Goal: Task Accomplishment & Management: Use online tool/utility

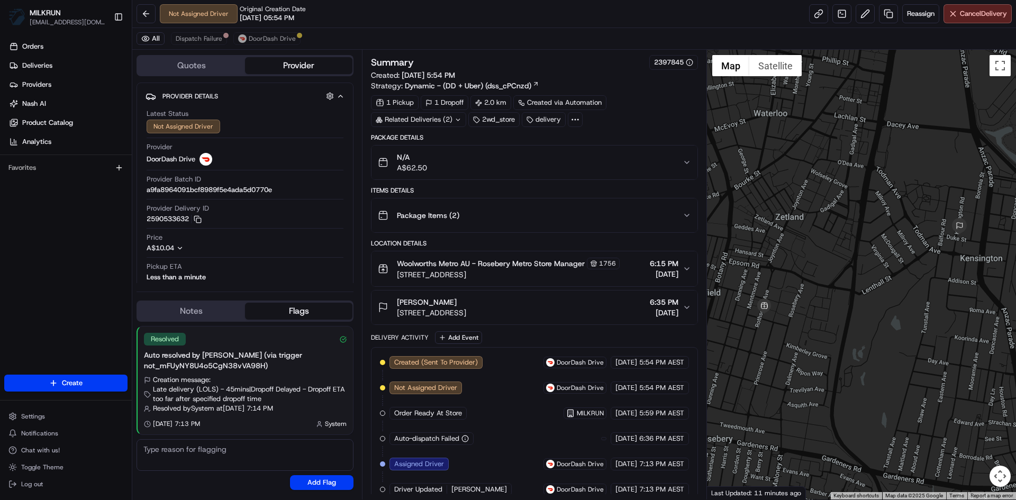
click at [460, 117] on icon at bounding box center [458, 119] width 7 height 7
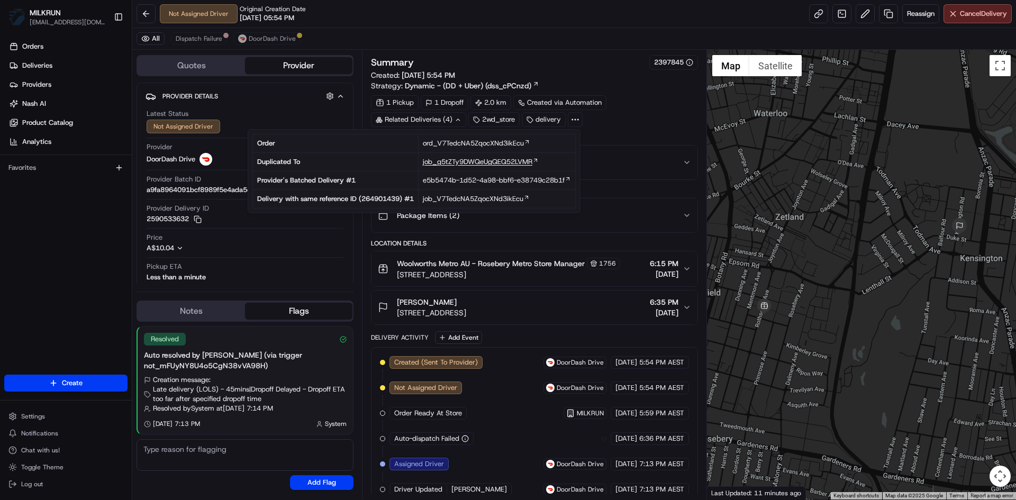
click at [493, 159] on span "job_g5tZTy9DWQeUgQEQ52LVMR" at bounding box center [478, 162] width 110 height 10
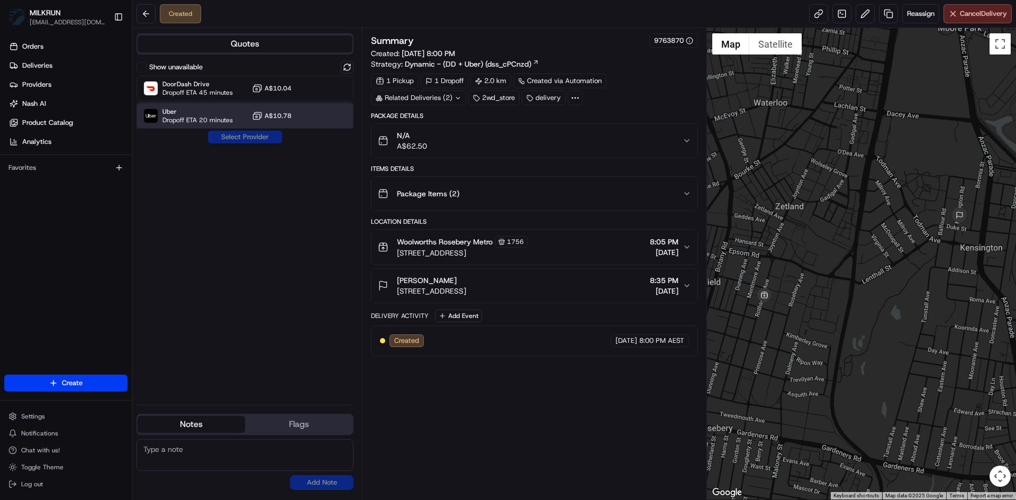
click at [215, 114] on span "Uber" at bounding box center [197, 111] width 70 height 8
click at [244, 137] on button "Assign Provider" at bounding box center [244, 137] width 75 height 13
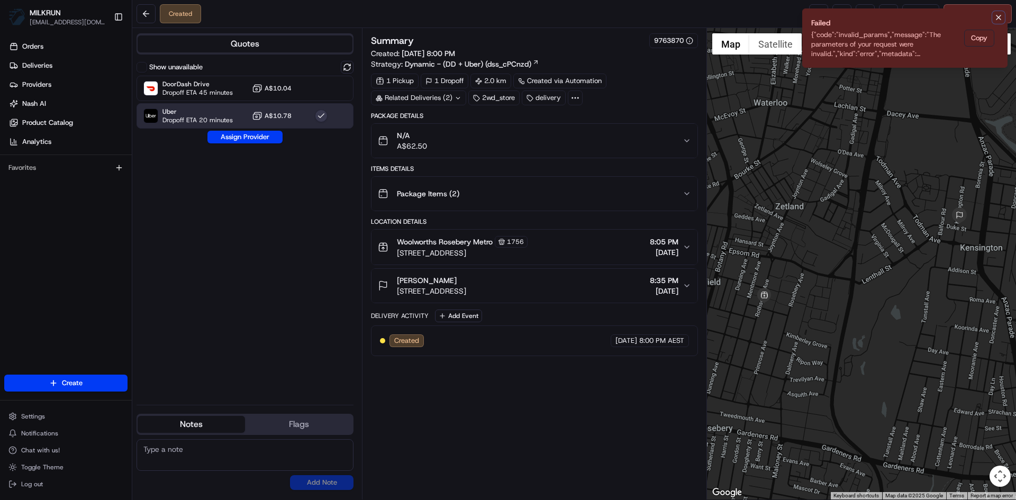
click at [998, 18] on icon "Notifications (F8)" at bounding box center [998, 17] width 4 height 4
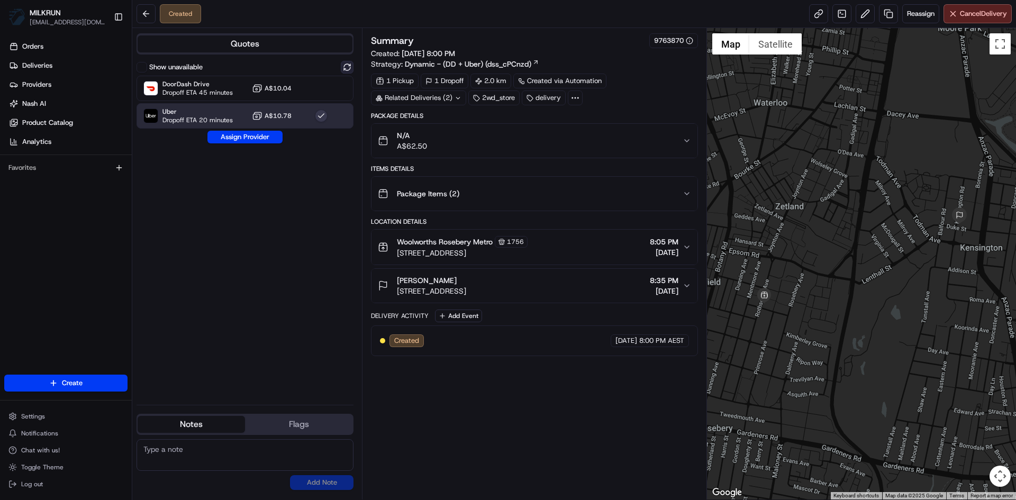
click at [349, 63] on button at bounding box center [347, 67] width 13 height 13
click at [214, 87] on span "DoorDash Drive" at bounding box center [197, 84] width 70 height 8
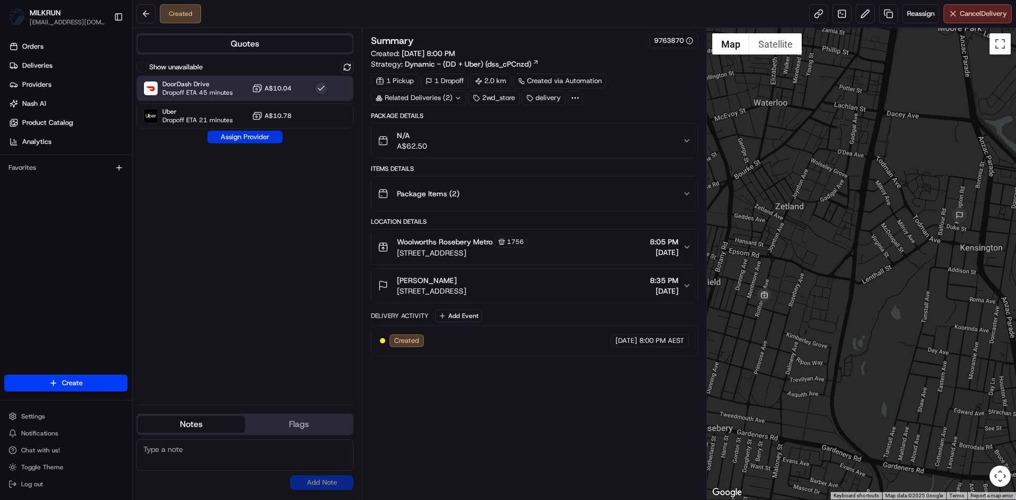
click at [249, 137] on button "Assign Provider" at bounding box center [244, 137] width 75 height 13
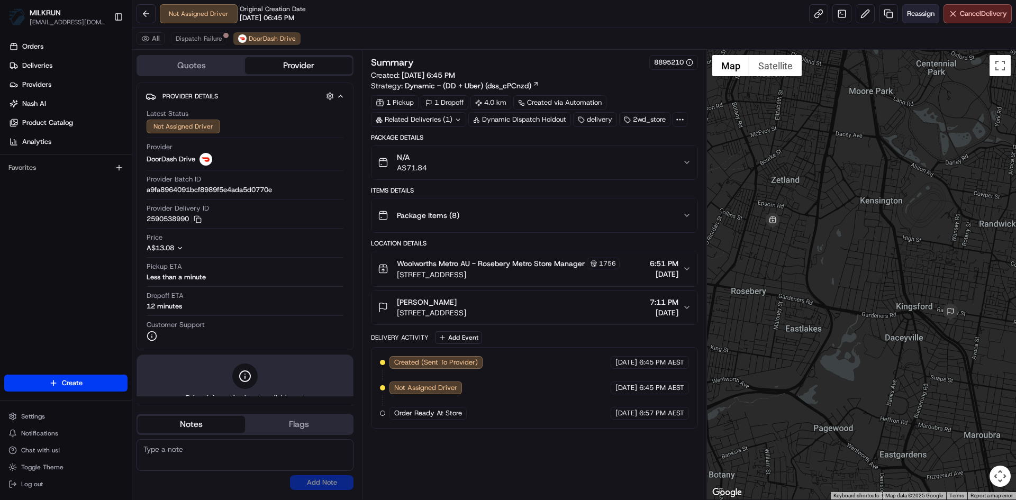
click at [920, 13] on span "Reassign" at bounding box center [921, 14] width 28 height 10
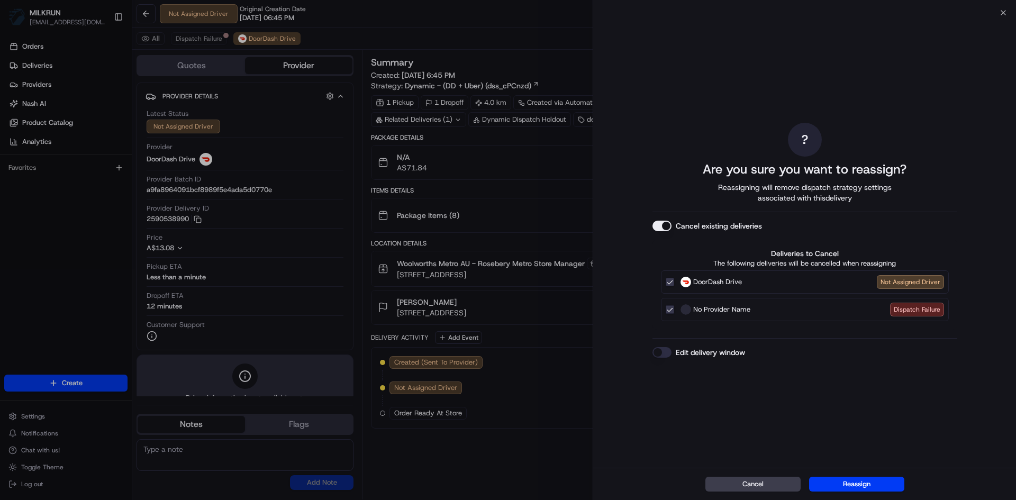
click at [666, 226] on button "Cancel existing deliveries" at bounding box center [661, 226] width 19 height 11
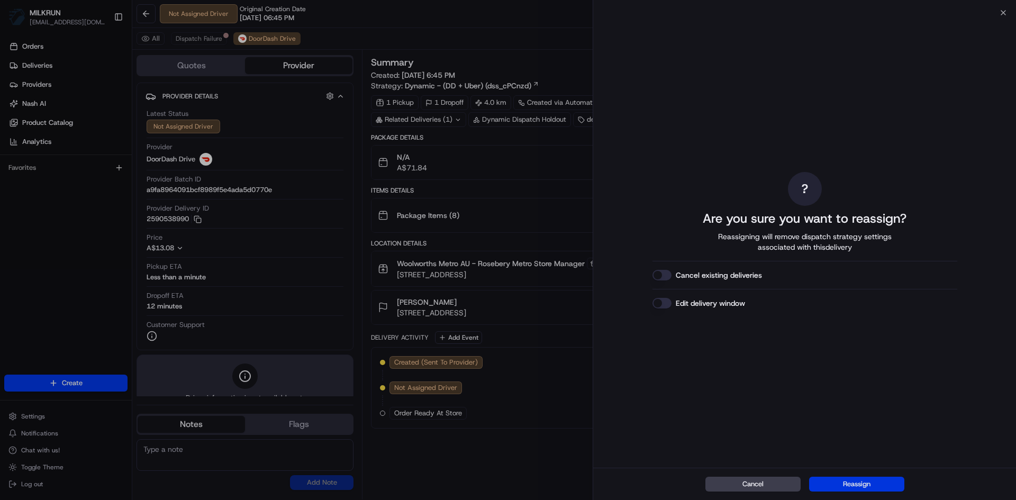
click at [857, 477] on button "Reassign" at bounding box center [856, 484] width 95 height 15
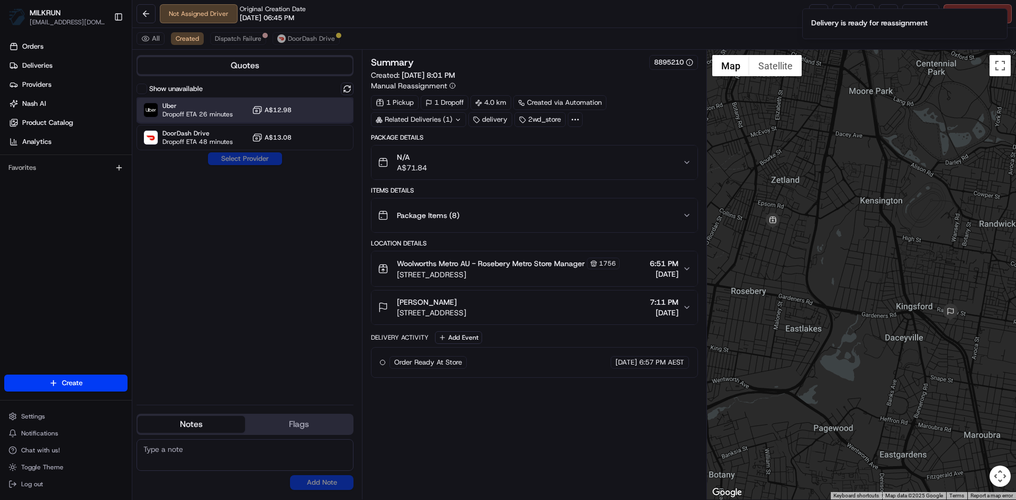
click at [194, 106] on span "Uber" at bounding box center [197, 106] width 70 height 8
click at [253, 159] on button "Assign Provider" at bounding box center [244, 158] width 75 height 13
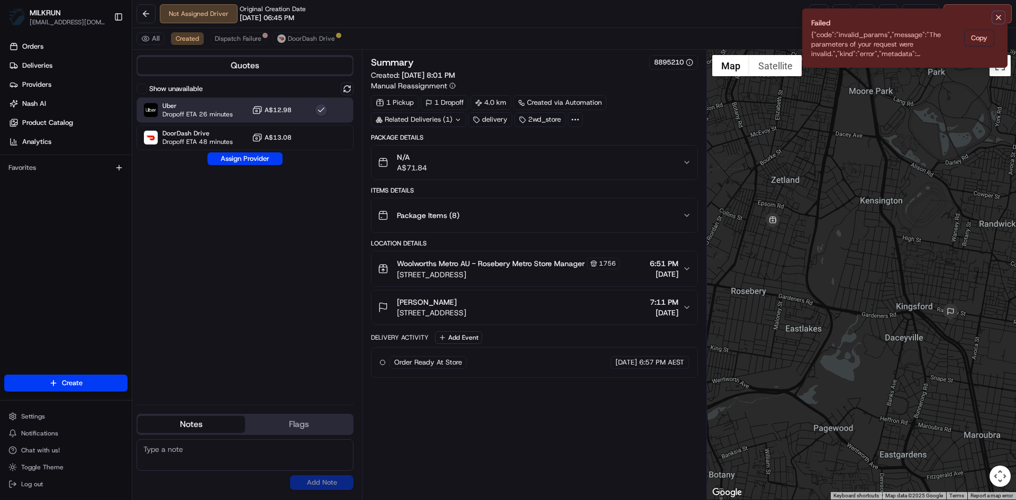
click at [999, 16] on icon "Notifications (F8)" at bounding box center [998, 17] width 8 height 8
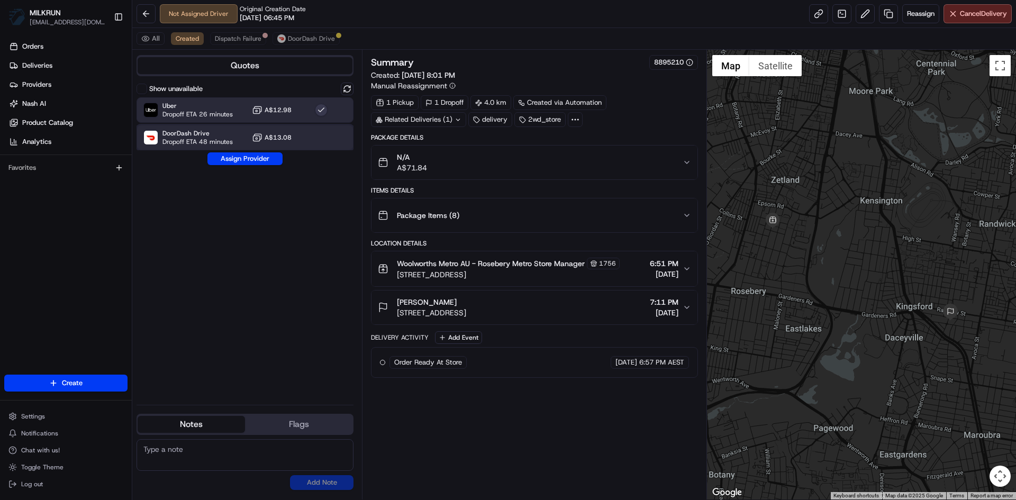
click at [230, 134] on span "DoorDash Drive" at bounding box center [197, 133] width 70 height 8
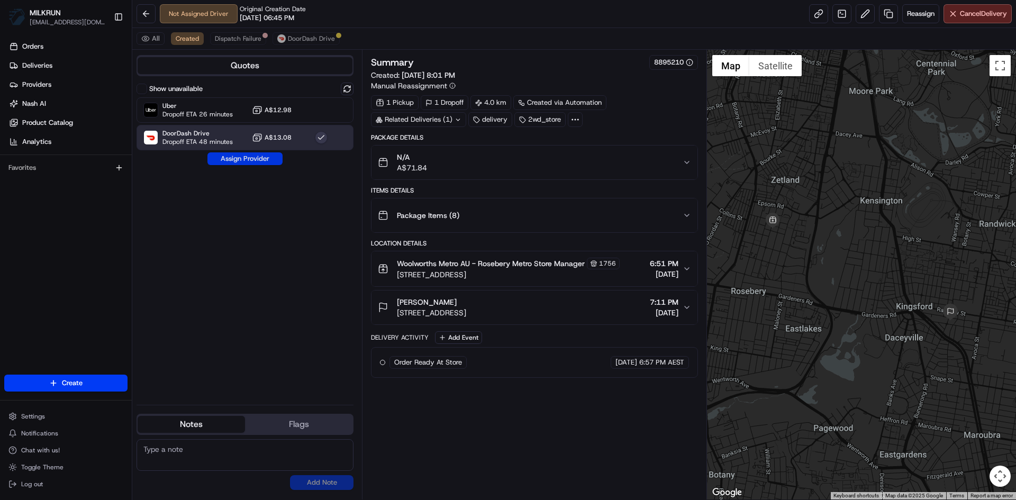
click at [236, 156] on button "Assign Provider" at bounding box center [244, 158] width 75 height 13
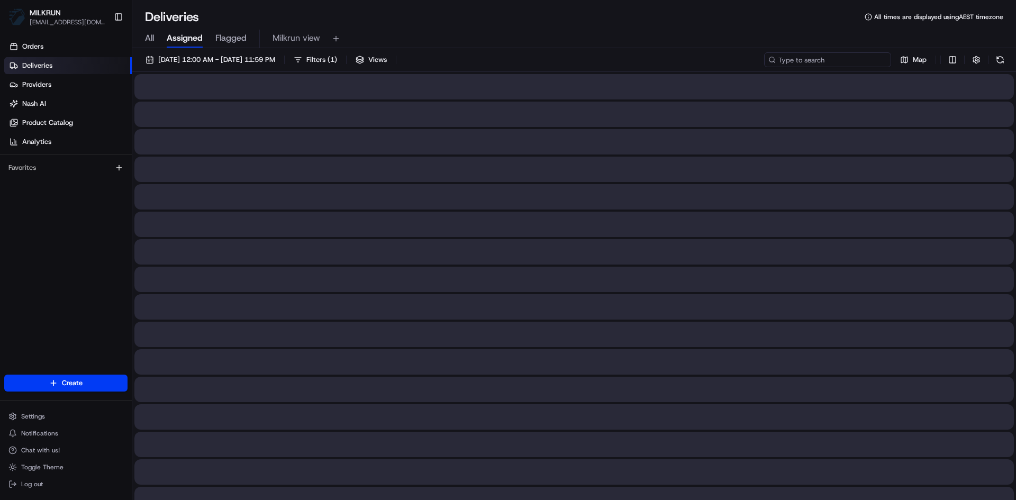
click at [821, 56] on input at bounding box center [827, 59] width 127 height 15
paste input "535d2406-184b-4548-a0f4-77948c28512b"
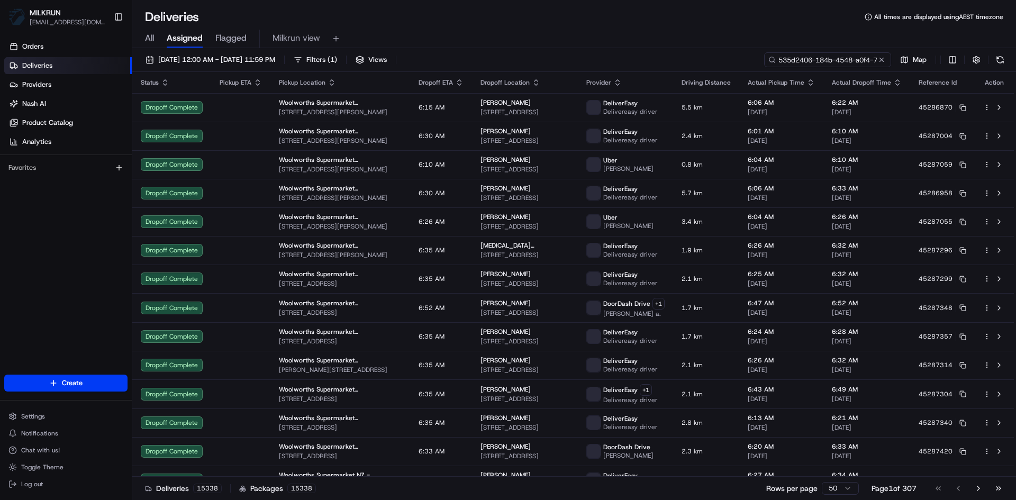
scroll to position [0, 53]
type input "535d2406-184b-4548-a0f4-77948c28512b"
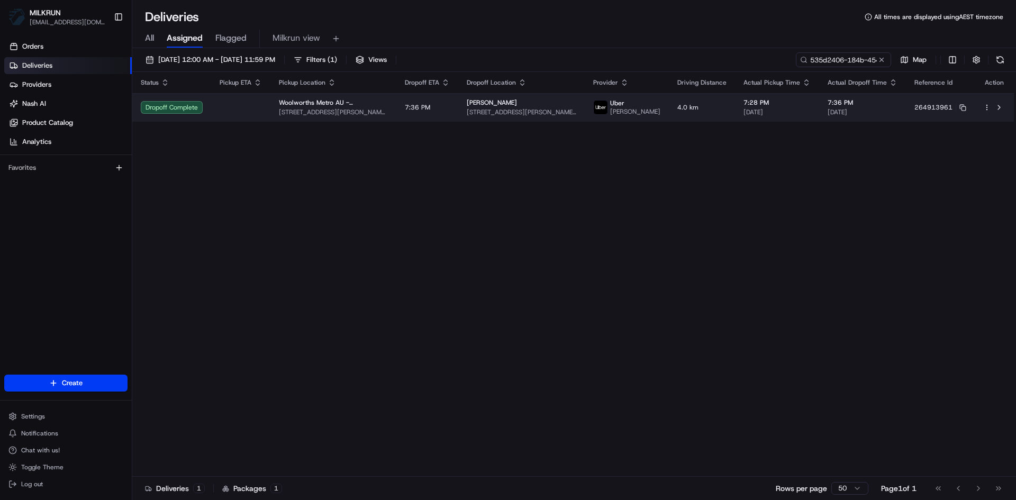
click at [240, 102] on td at bounding box center [240, 107] width 59 height 29
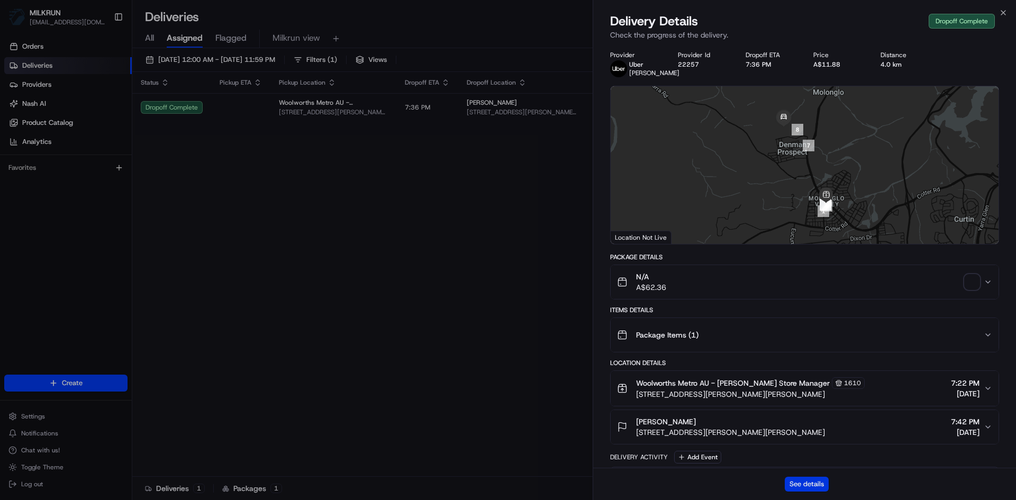
click at [813, 483] on button "See details" at bounding box center [807, 484] width 44 height 15
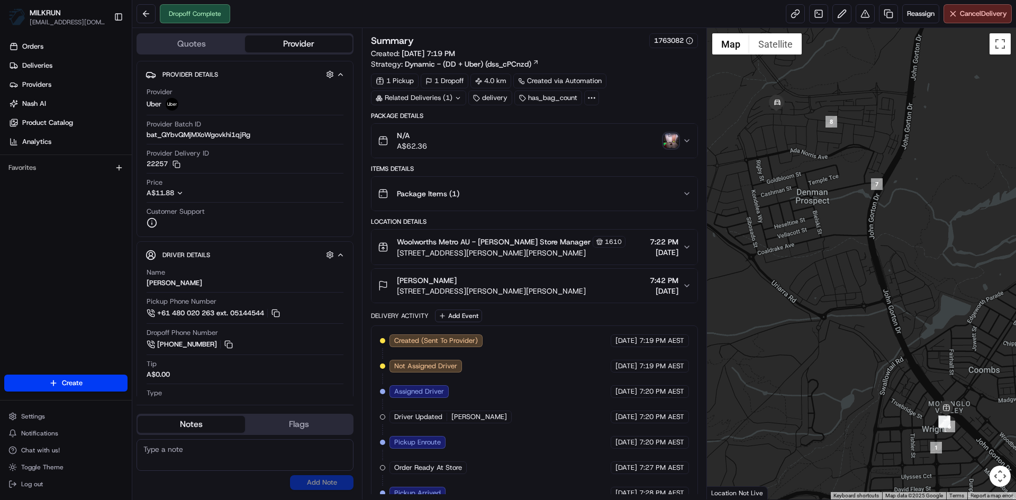
click at [671, 139] on img "button" at bounding box center [671, 140] width 15 height 15
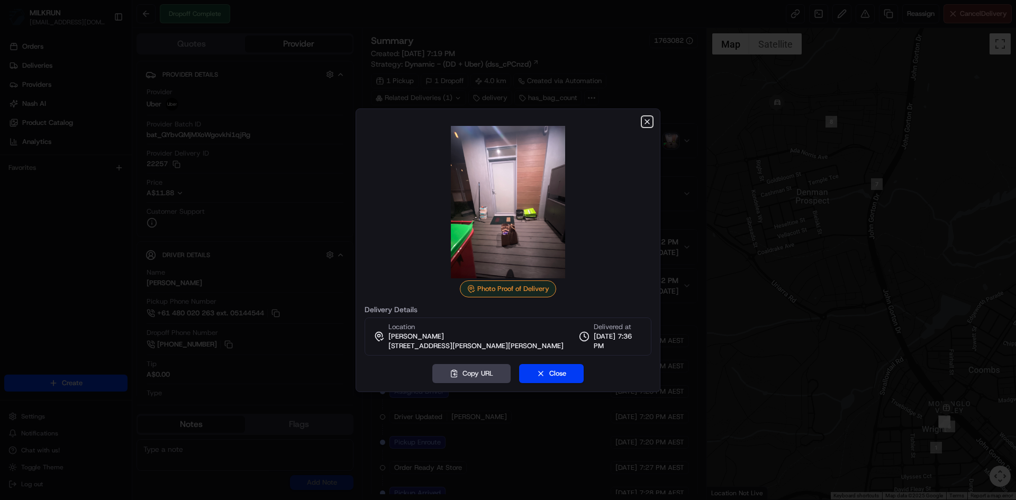
click at [648, 119] on icon "button" at bounding box center [647, 121] width 8 height 8
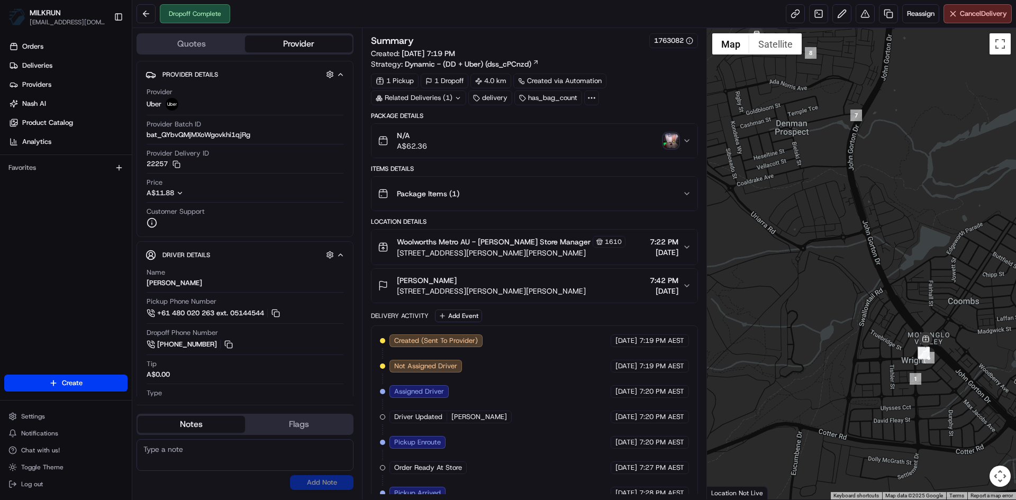
drag, startPoint x: 832, startPoint y: 350, endPoint x: 811, endPoint y: 280, distance: 73.0
click at [811, 280] on div at bounding box center [862, 263] width 310 height 471
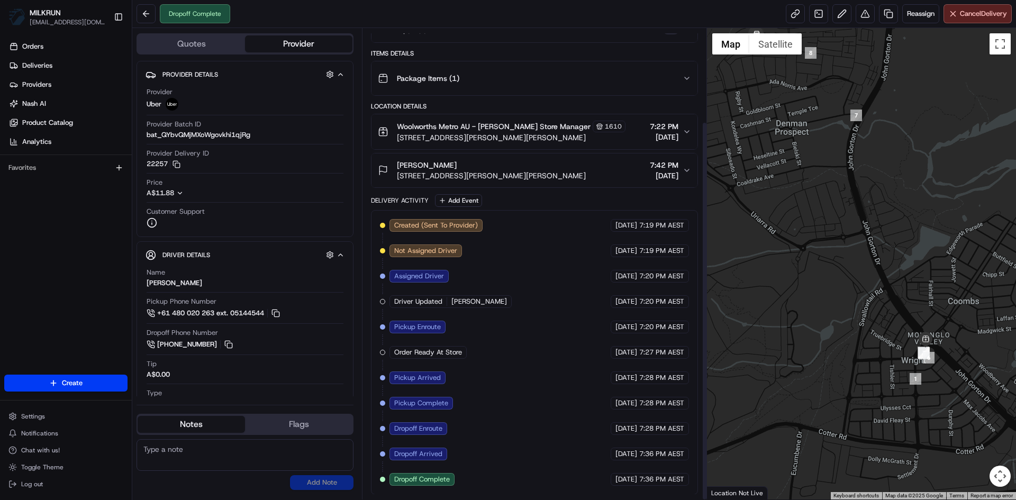
scroll to position [116, 0]
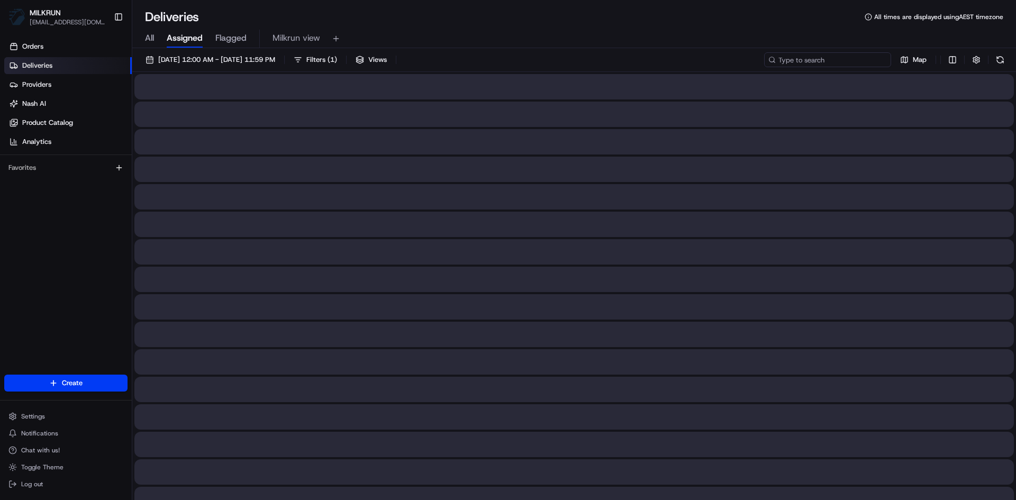
click at [856, 59] on input at bounding box center [827, 59] width 127 height 15
paste input "11cfa086-5f0e-4cbe-a055-92e01afdcf79"
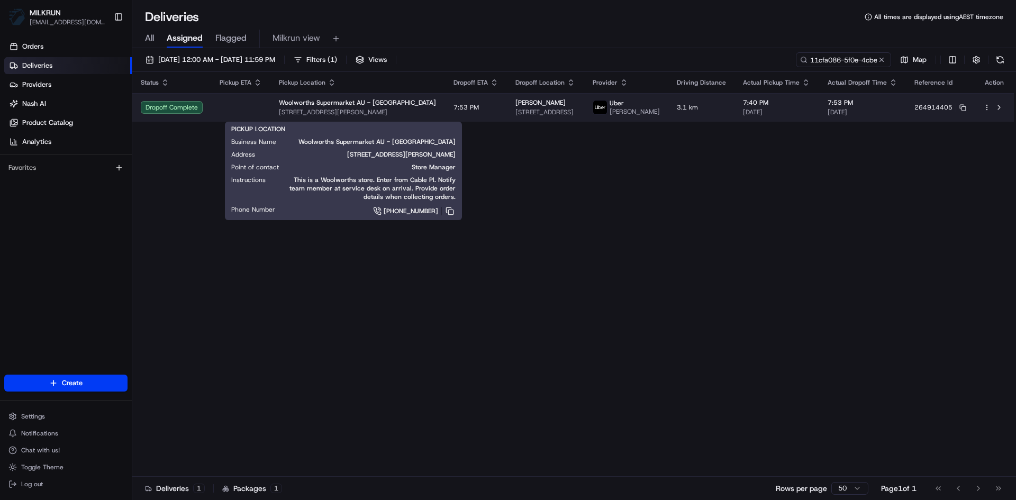
click at [404, 107] on span "Woolworths Supermarket AU - Eastern Creek" at bounding box center [357, 102] width 157 height 8
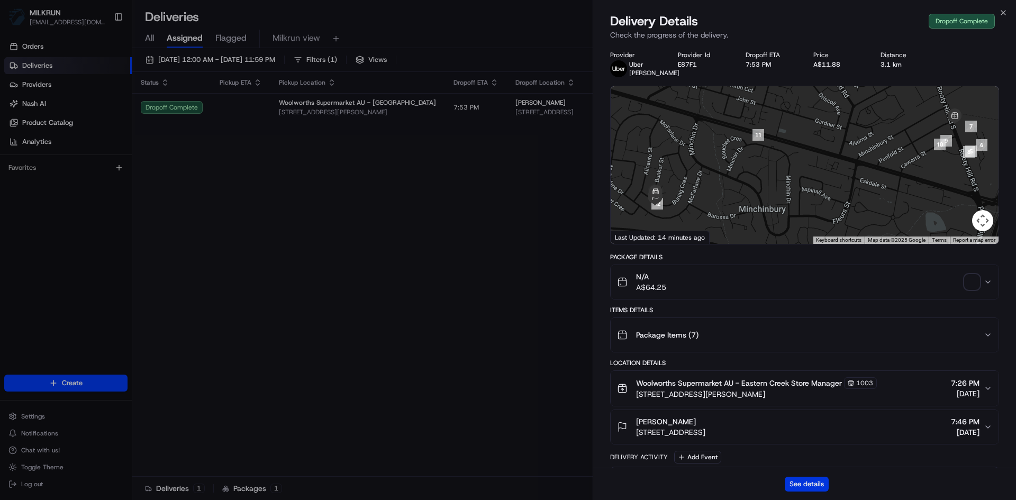
click at [812, 481] on button "See details" at bounding box center [807, 484] width 44 height 15
click at [1006, 11] on icon "button" at bounding box center [1003, 12] width 8 height 8
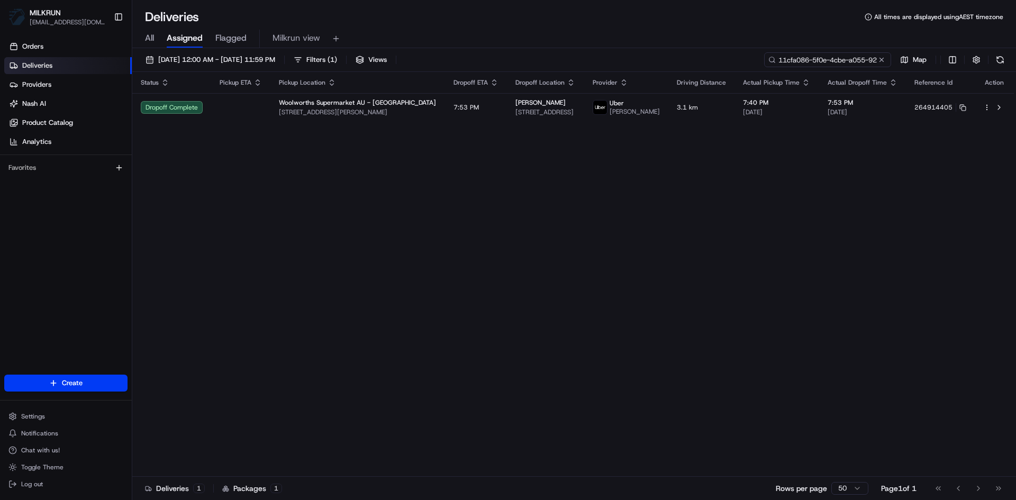
click at [852, 61] on input "11cfa086-5f0e-4cbe-a055-92e01afdcf79" at bounding box center [827, 59] width 127 height 15
paste input "69895b01-1c19-4867-b71b-5dcce40e87fd"
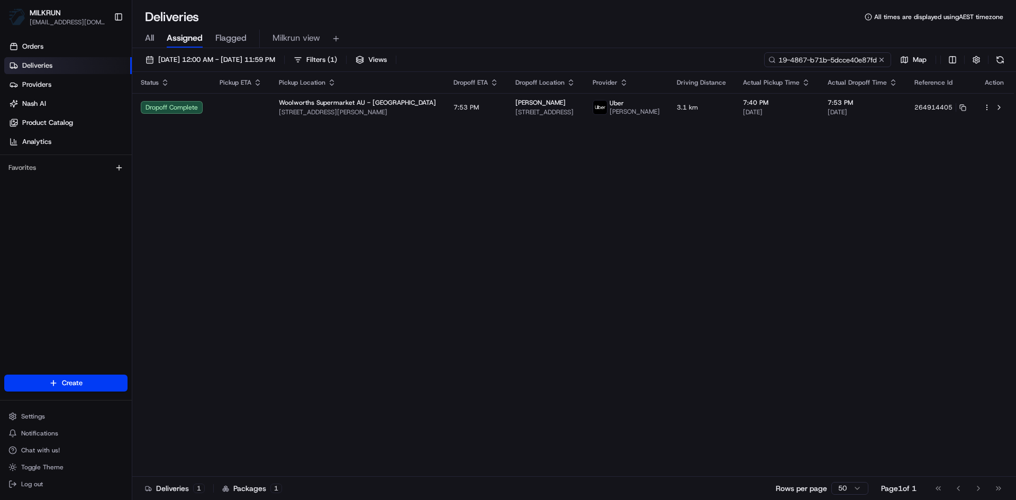
type input "69895b01-1c19-4867-b71b-5dcce40e87fd"
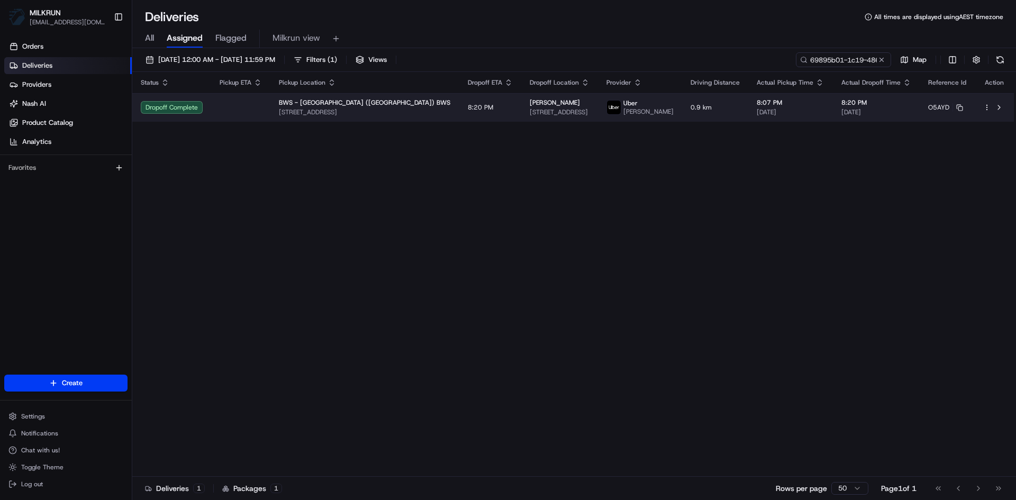
click at [459, 111] on td "8:20 PM" at bounding box center [490, 107] width 62 height 29
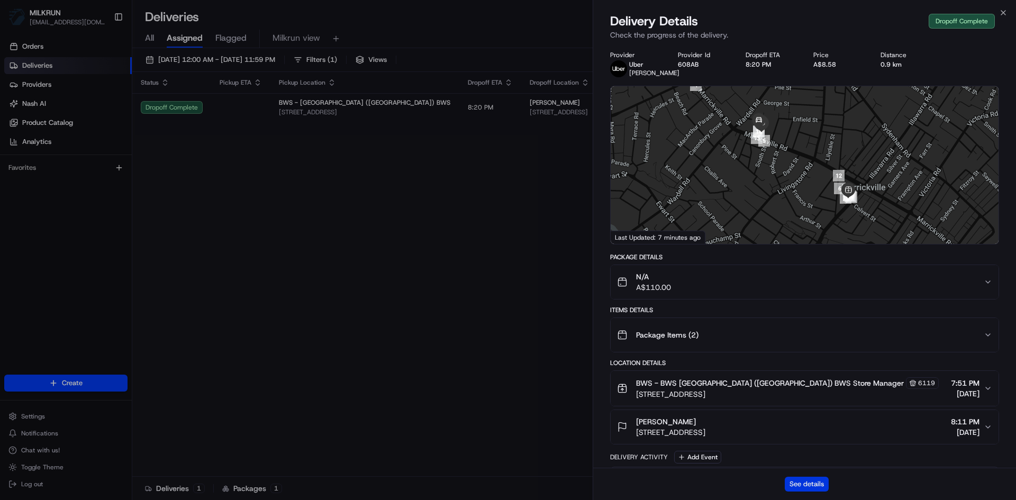
click at [818, 480] on button "See details" at bounding box center [807, 484] width 44 height 15
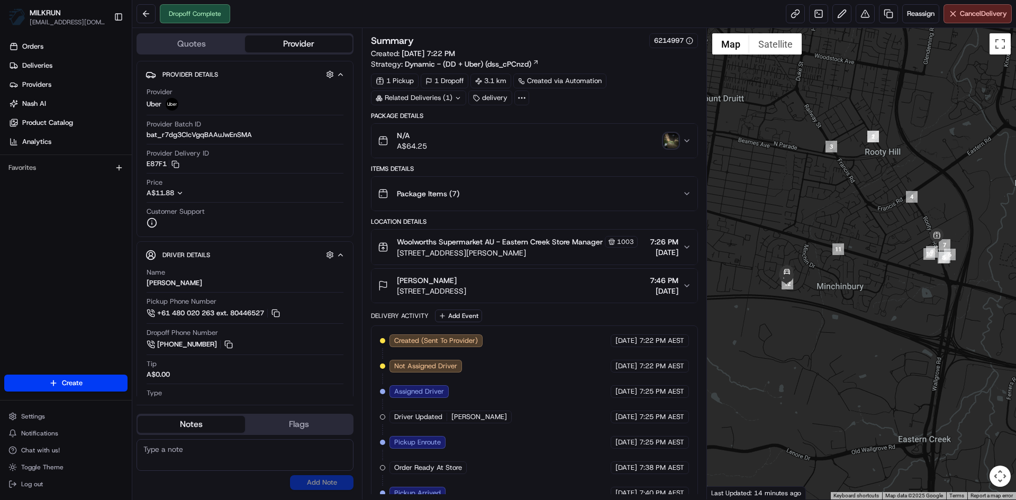
click at [673, 142] on img "button" at bounding box center [671, 140] width 15 height 15
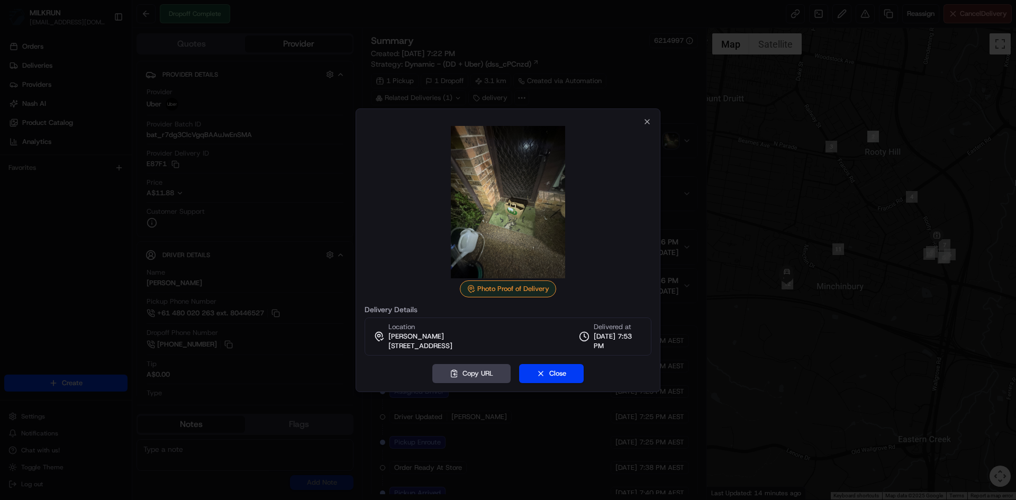
click at [651, 123] on div "Photo Proof of Delivery Delivery Details Location Jessica Hatchman 79 Buring Cr…" at bounding box center [508, 250] width 305 height 284
click at [650, 123] on icon "button" at bounding box center [647, 121] width 8 height 8
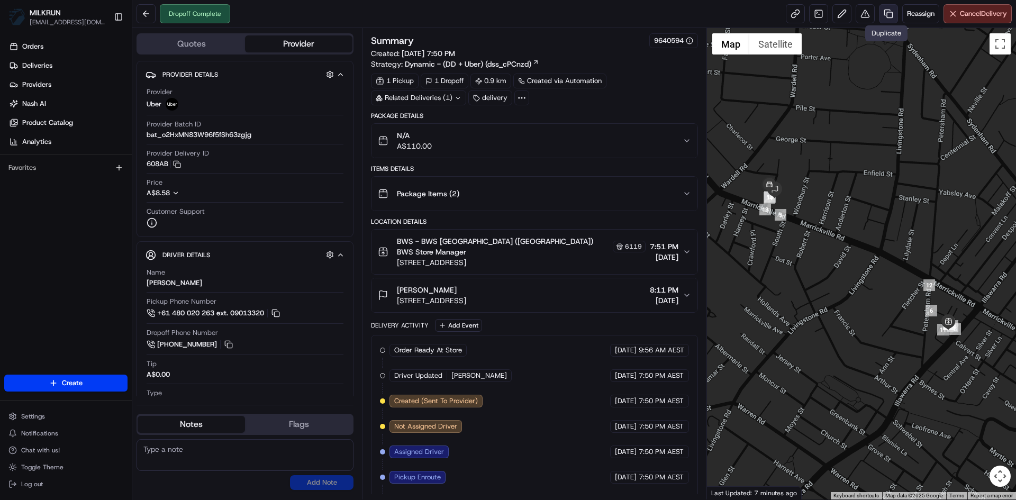
click at [885, 12] on link at bounding box center [888, 13] width 19 height 19
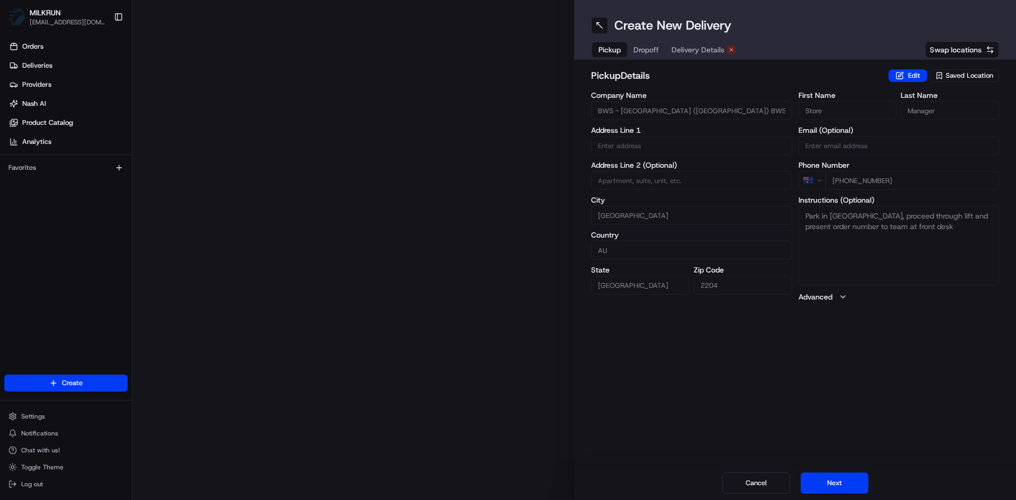
type input "258 Illawarra Rd"
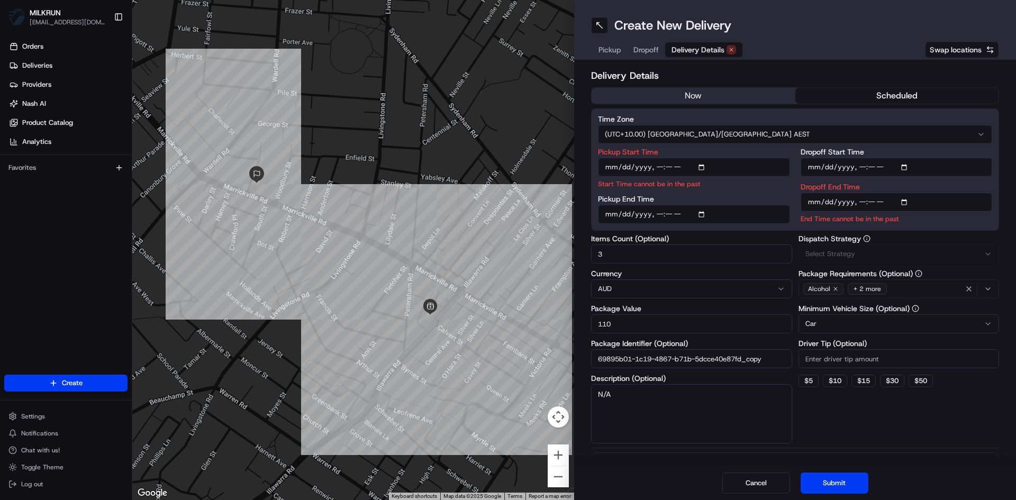
click at [710, 47] on span "Delivery Details" at bounding box center [698, 49] width 53 height 11
click at [692, 97] on button "now" at bounding box center [694, 96] width 204 height 16
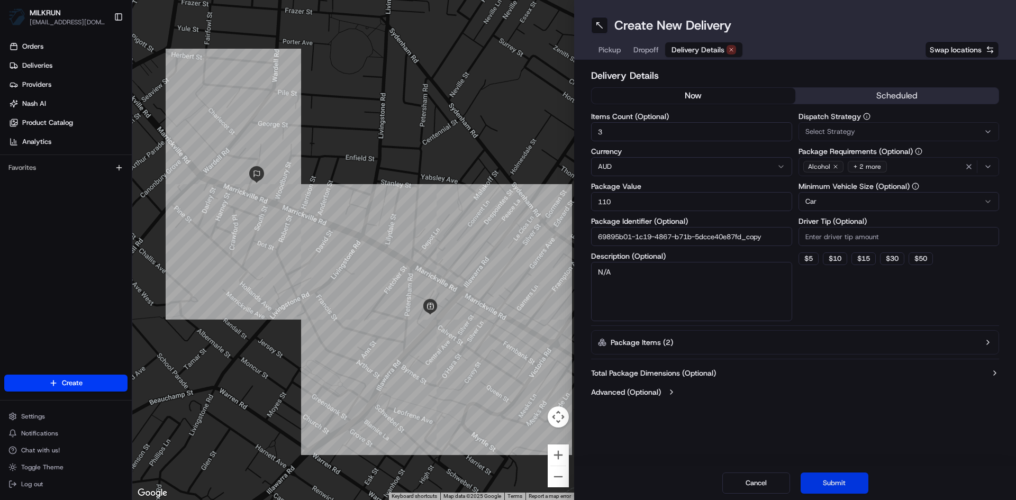
click at [843, 480] on button "Submit" at bounding box center [835, 483] width 68 height 21
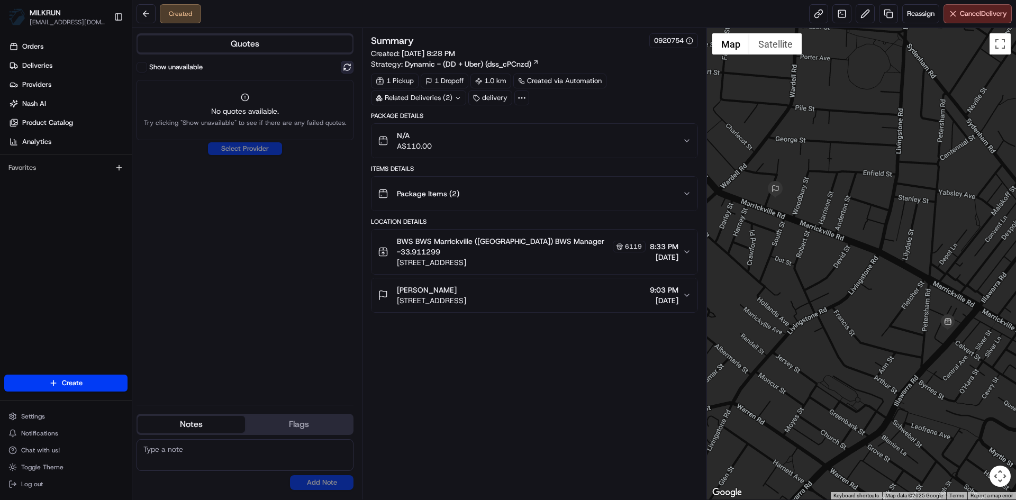
click at [347, 67] on button at bounding box center [347, 67] width 13 height 13
click at [456, 96] on icon at bounding box center [458, 98] width 7 height 7
click at [440, 142] on span "job_3qwVKRqsPEUfy3EMfc9VRj" at bounding box center [445, 140] width 102 height 10
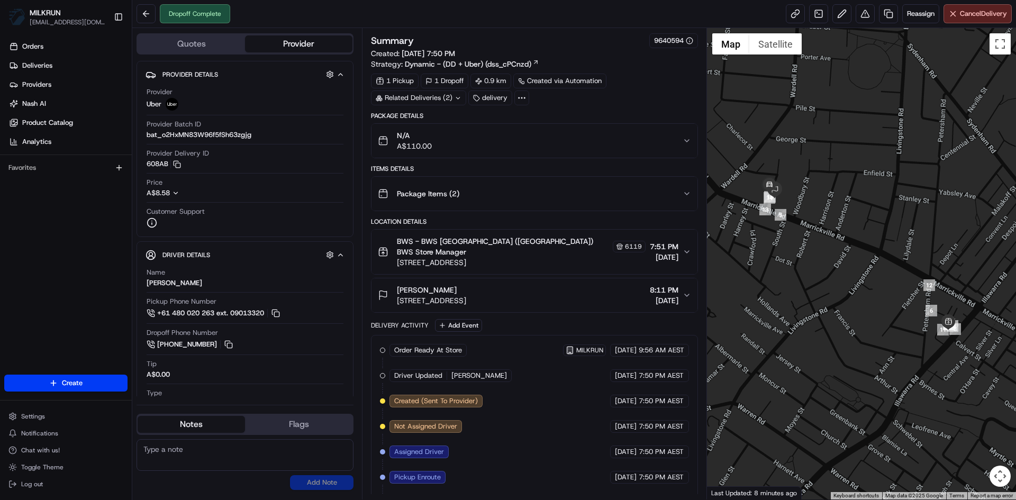
click at [457, 95] on icon at bounding box center [458, 98] width 7 height 7
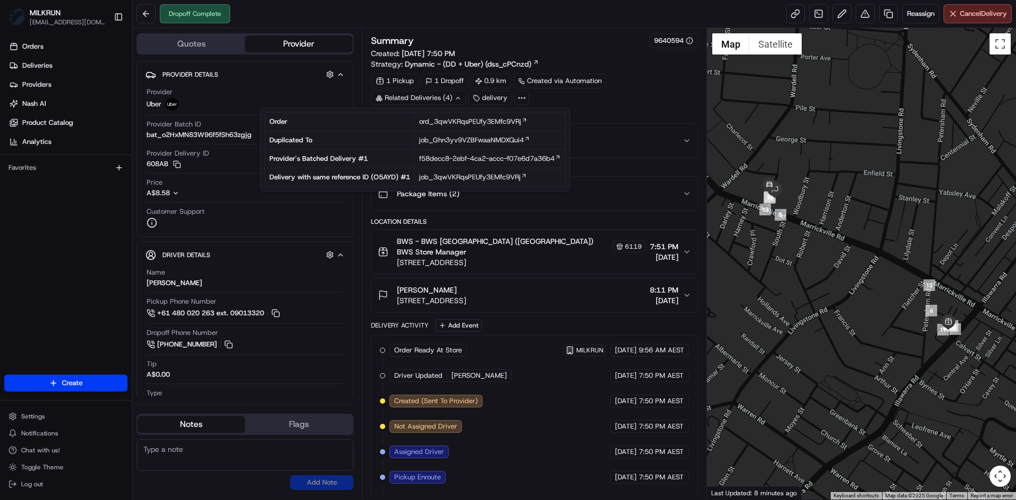
click at [474, 132] on td "job_Ghn3yv9VZBFwaaNMDXQui4" at bounding box center [490, 140] width 151 height 19
click at [474, 140] on span "job_Ghn3yv9VZBFwaaNMDXQui4" at bounding box center [471, 140] width 105 height 10
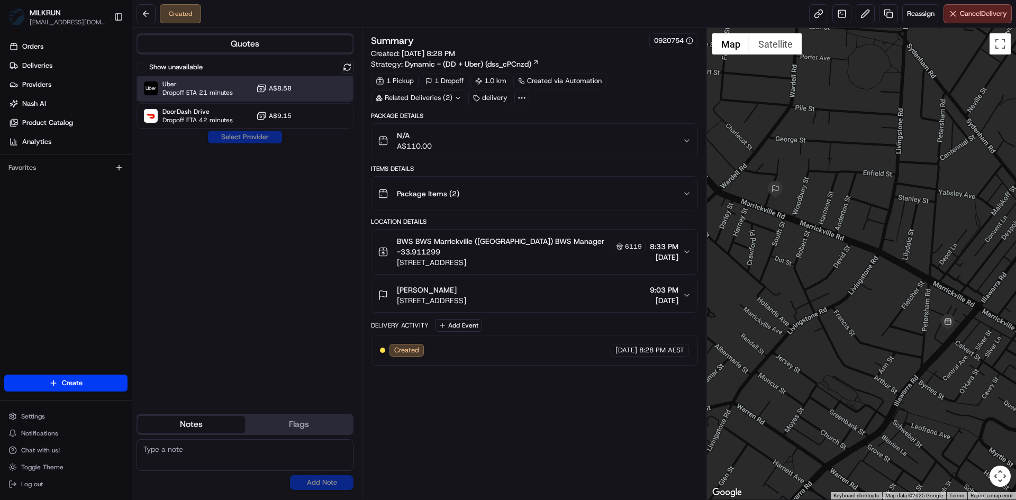
click at [215, 90] on span "Dropoff ETA 21 minutes" at bounding box center [197, 92] width 70 height 8
click at [248, 131] on button "Assign Provider" at bounding box center [244, 137] width 75 height 13
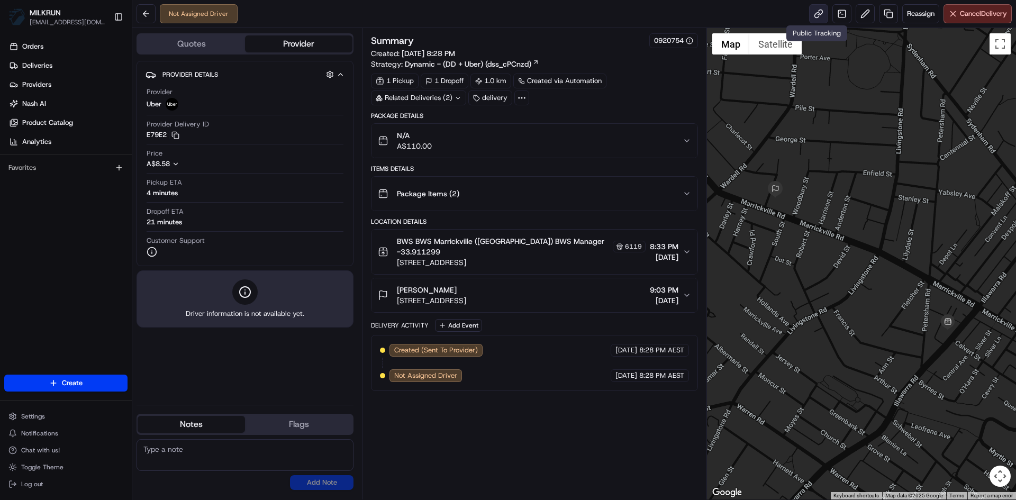
click at [814, 13] on link at bounding box center [818, 13] width 19 height 19
